Goal: Task Accomplishment & Management: Manage account settings

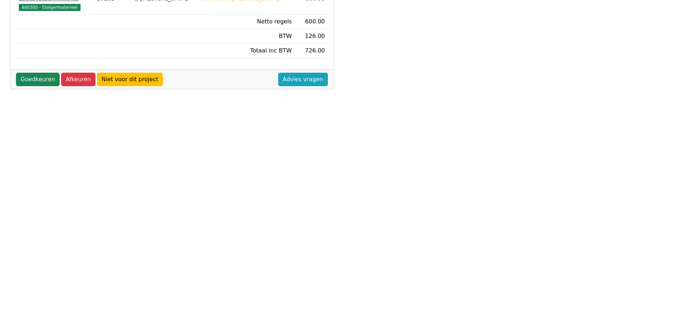
scroll to position [203, 0]
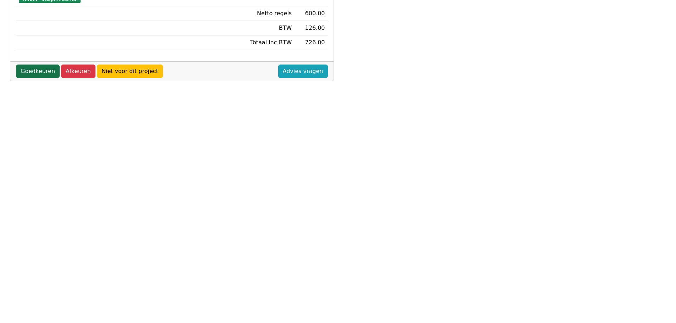
click at [35, 65] on link "Goedkeuren" at bounding box center [38, 71] width 44 height 13
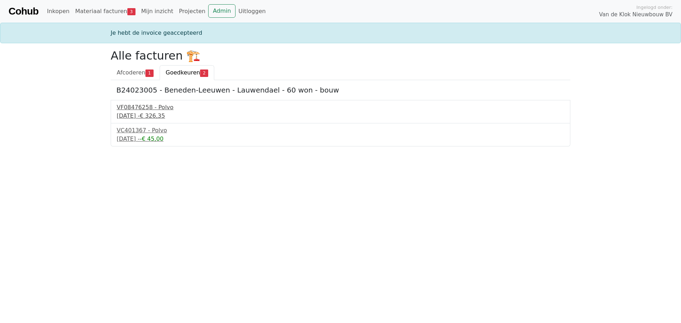
click at [139, 109] on div "VF08476258 - Polvo" at bounding box center [341, 107] width 448 height 9
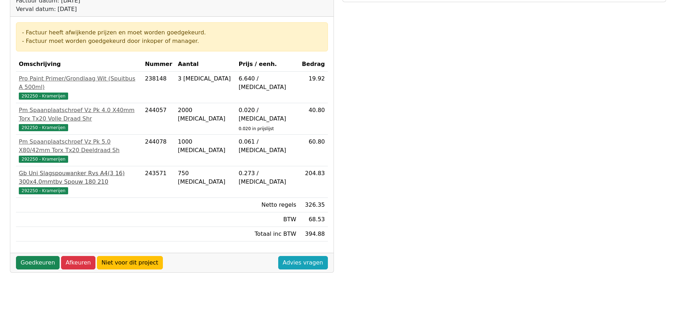
scroll to position [106, 0]
click at [31, 256] on link "Goedkeuren" at bounding box center [38, 262] width 44 height 13
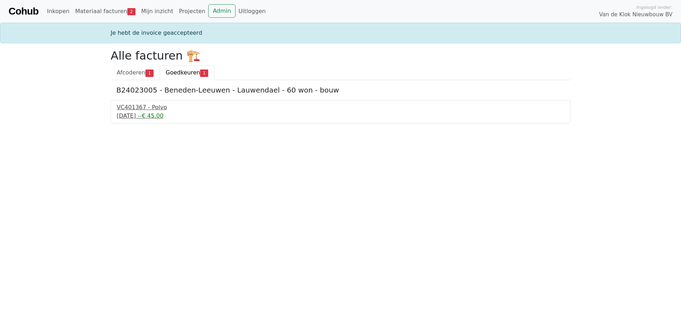
click at [134, 110] on div "VC401367 - Polvo" at bounding box center [341, 107] width 448 height 9
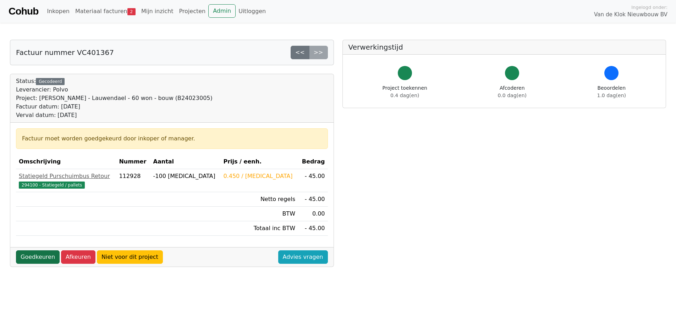
click at [41, 257] on link "Goedkeuren" at bounding box center [38, 256] width 44 height 13
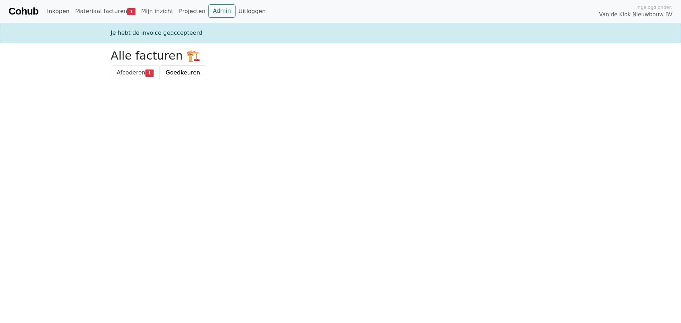
click at [136, 71] on span "Afcoderen" at bounding box center [131, 72] width 29 height 7
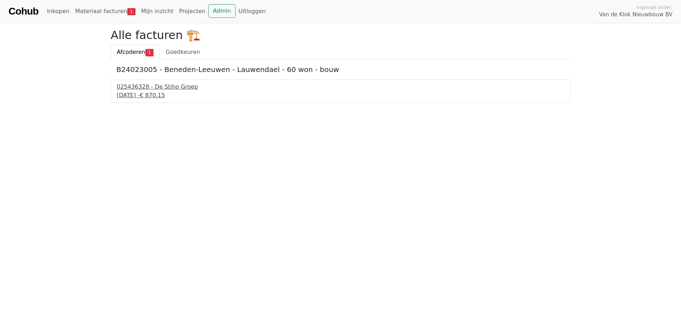
click at [143, 88] on div "025436328 - De Stiho Groep" at bounding box center [341, 87] width 448 height 9
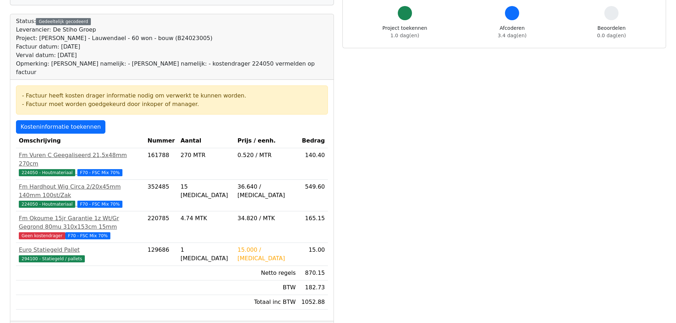
scroll to position [71, 0]
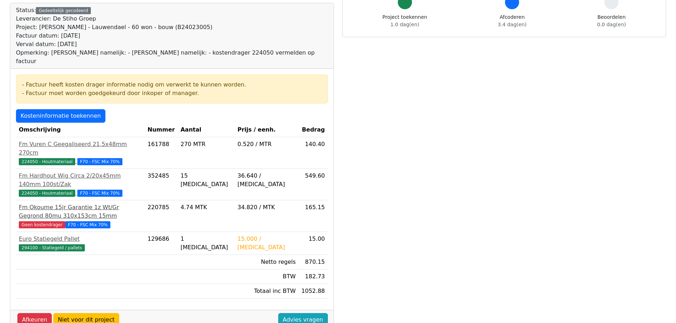
click at [47, 203] on div "Fm Okoume 15jr Garantie 1z Wt/Gr Gegrond 80mu 310x153cm 15mm" at bounding box center [80, 211] width 123 height 17
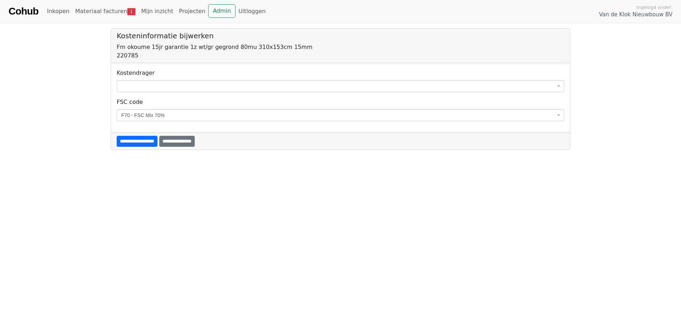
click at [156, 86] on span at bounding box center [341, 86] width 448 height 12
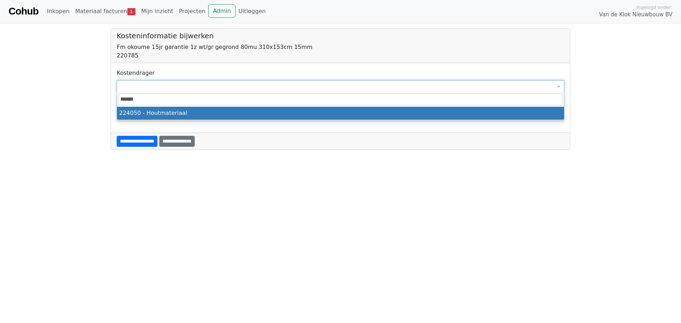
type input "******"
select select "****"
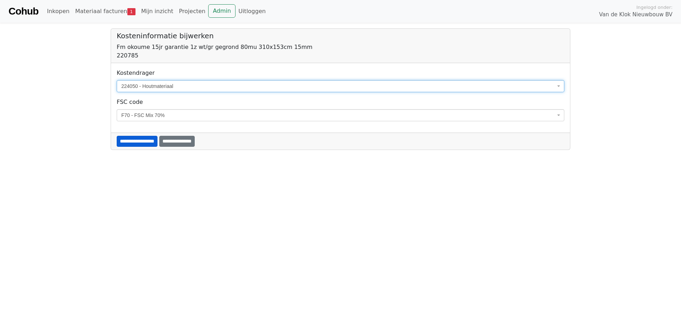
click at [150, 143] on input "**********" at bounding box center [137, 141] width 41 height 11
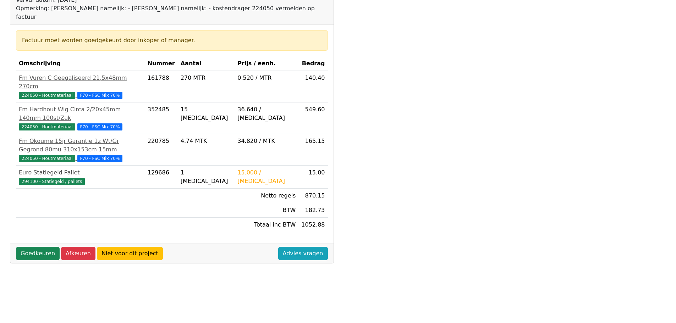
scroll to position [142, 0]
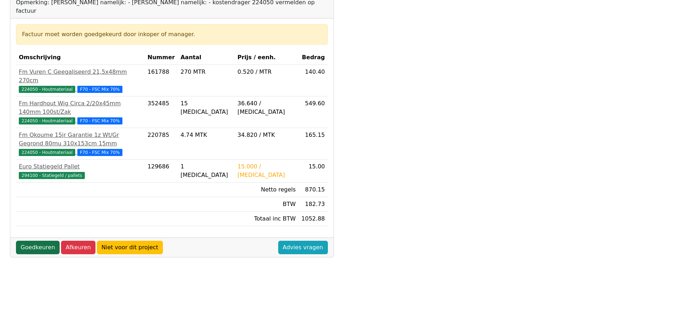
click at [48, 241] on link "Goedkeuren" at bounding box center [38, 247] width 44 height 13
